Goal: Navigation & Orientation: Find specific page/section

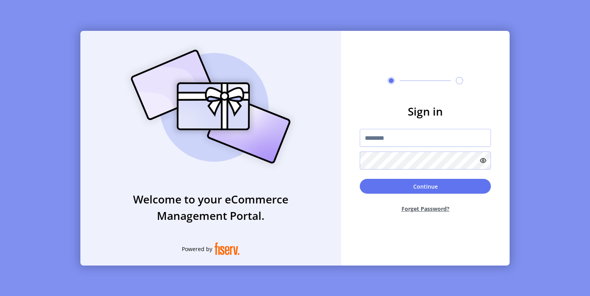
click at [403, 136] on input "text" at bounding box center [425, 138] width 131 height 18
type input "*********"
click at [414, 189] on button "Continue" at bounding box center [425, 186] width 131 height 15
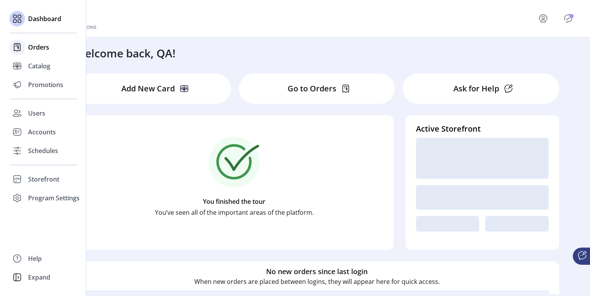
click at [43, 47] on span "Orders" at bounding box center [38, 47] width 21 height 9
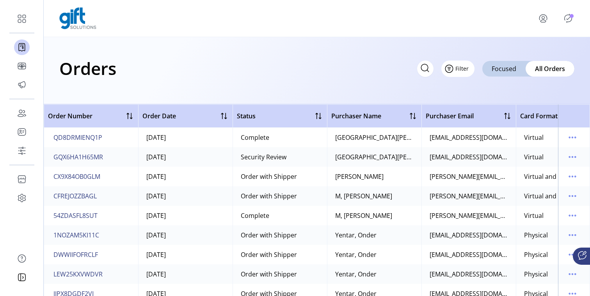
click at [469, 67] on button "Filter" at bounding box center [458, 69] width 33 height 16
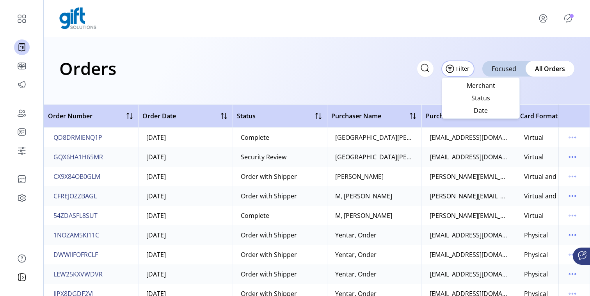
click at [345, 84] on div "Orders Filter Focused All Orders" at bounding box center [317, 70] width 547 height 67
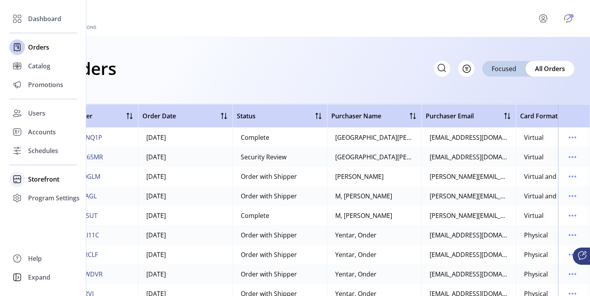
click at [39, 181] on span "Storefront" at bounding box center [43, 179] width 31 height 9
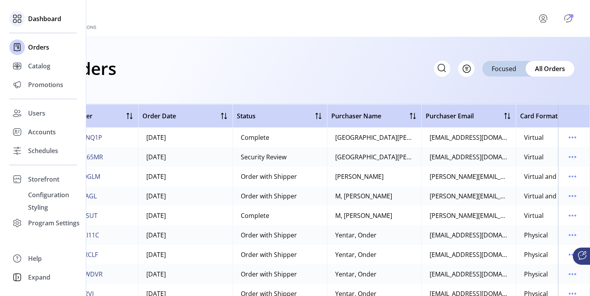
click at [40, 17] on span "Dashboard" at bounding box center [44, 18] width 33 height 9
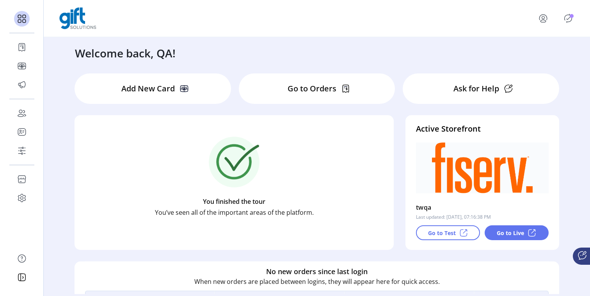
click at [445, 235] on p "Go to Test" at bounding box center [442, 233] width 28 height 8
click at [519, 233] on p "Go to Live" at bounding box center [510, 233] width 27 height 8
